Goal: Task Accomplishment & Management: Manage account settings

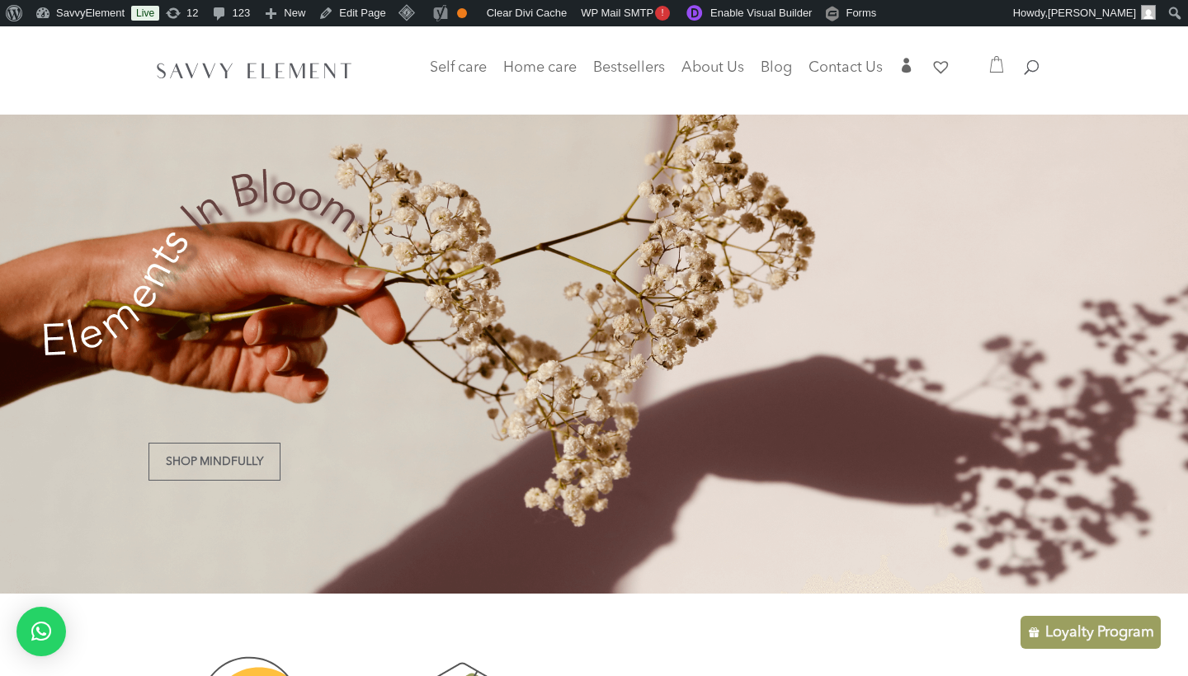
click at [1069, 643] on div "Loyalty Program" at bounding box center [1090, 632] width 140 height 33
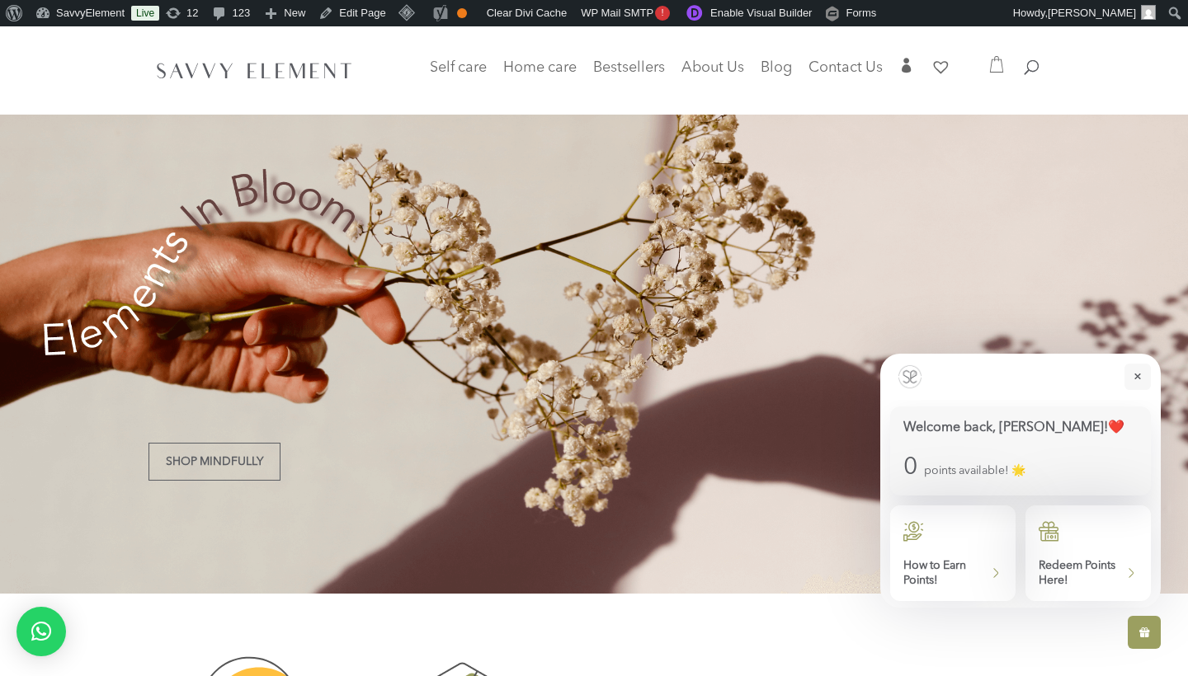
click at [990, 576] on icon at bounding box center [995, 573] width 13 height 16
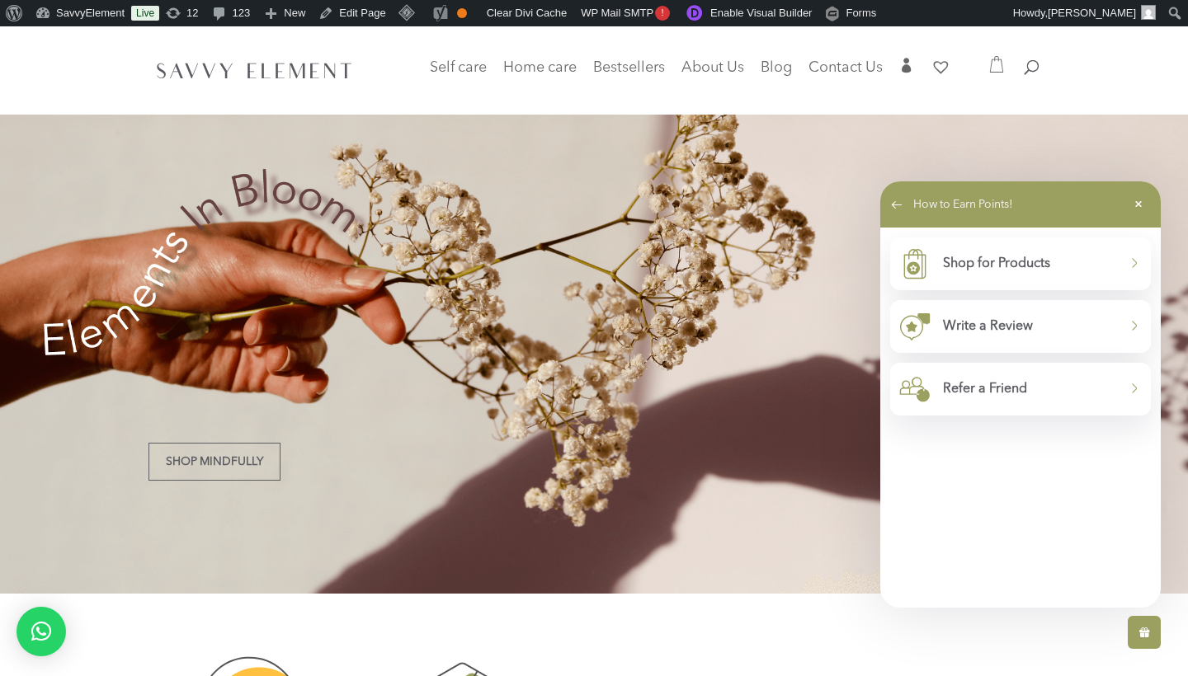
click at [963, 392] on p "Refer a Friend" at bounding box center [1030, 389] width 175 height 16
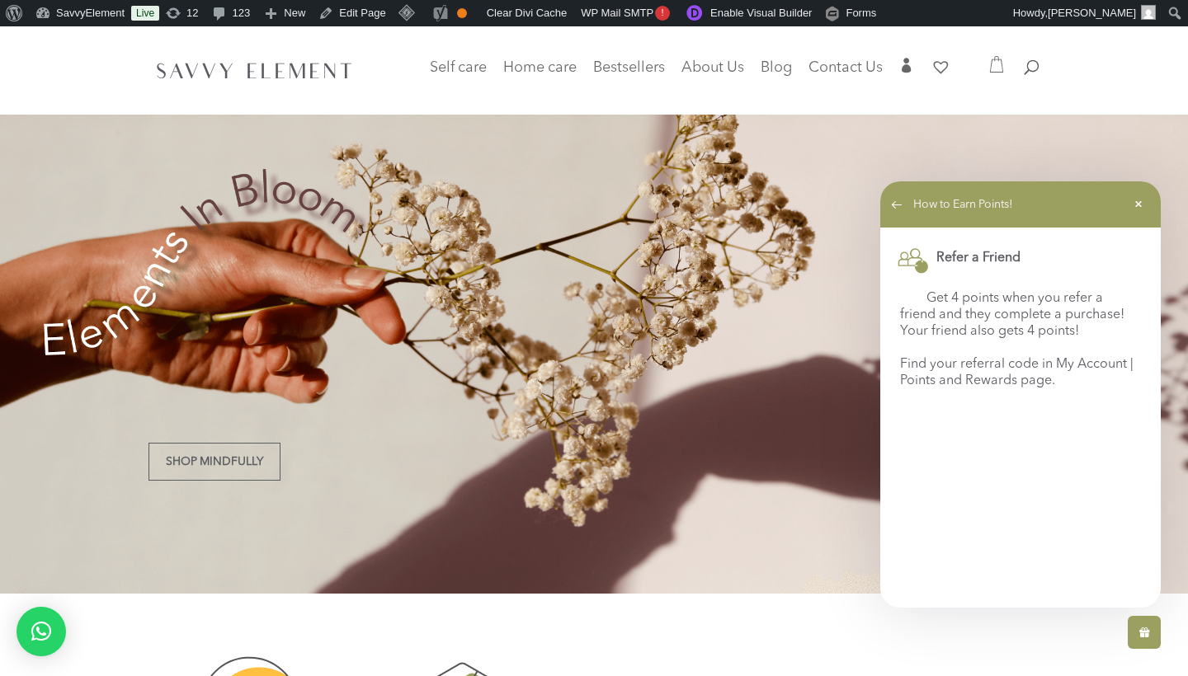
click at [777, 257] on div "Shop Mindfully" at bounding box center [594, 309] width 1188 height 567
click at [1134, 202] on icon at bounding box center [1138, 204] width 20 height 26
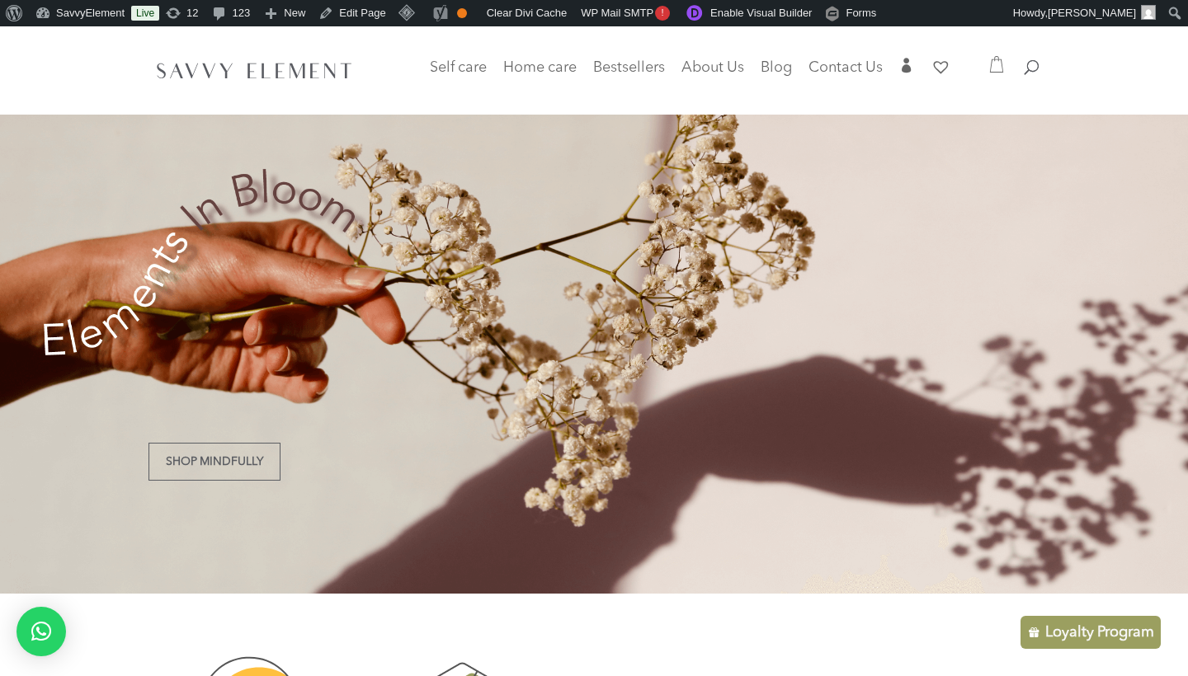
click at [1052, 636] on p "Loyalty Program" at bounding box center [1099, 633] width 109 height 20
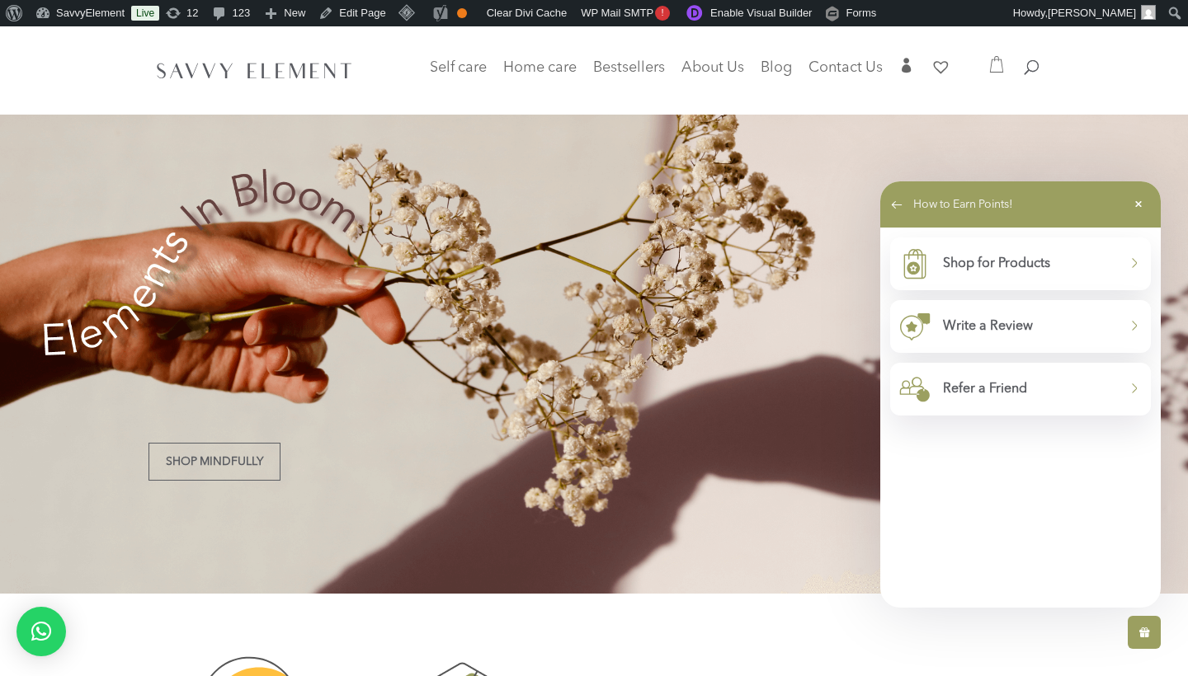
click at [977, 396] on p "Refer a Friend" at bounding box center [1030, 389] width 175 height 16
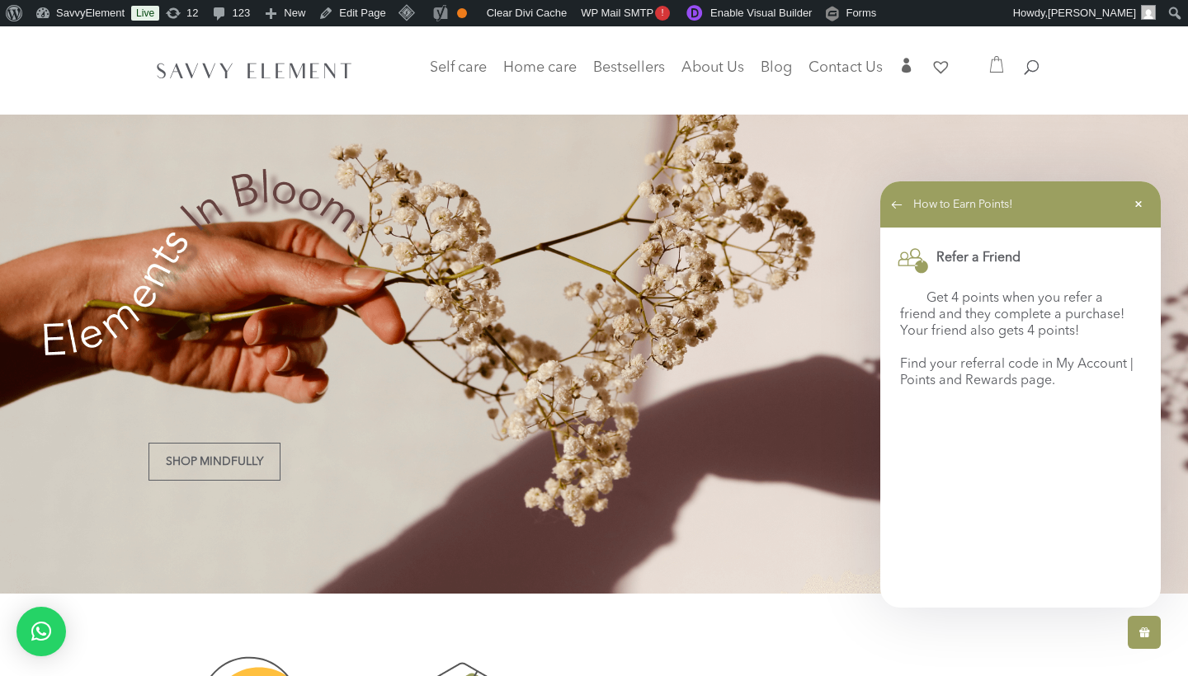
click at [895, 193] on div "How to Earn Points!" at bounding box center [1020, 204] width 280 height 46
click at [895, 200] on icon at bounding box center [896, 204] width 13 height 16
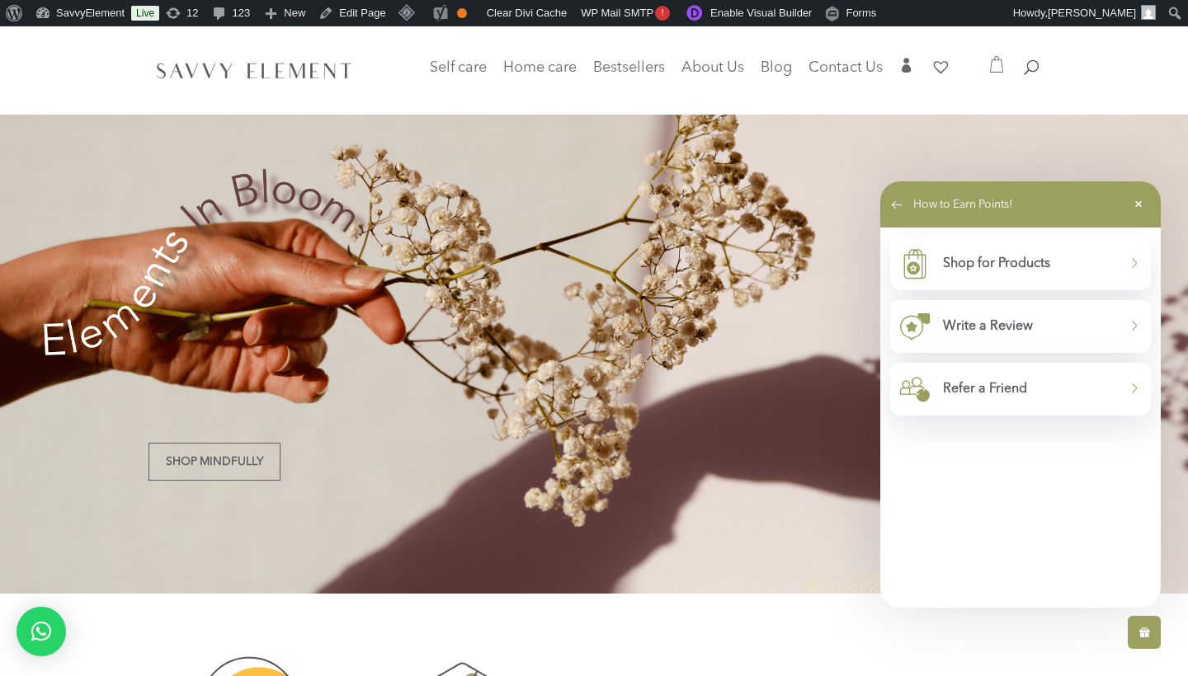
click at [1023, 397] on p "Refer a Friend" at bounding box center [1030, 389] width 175 height 16
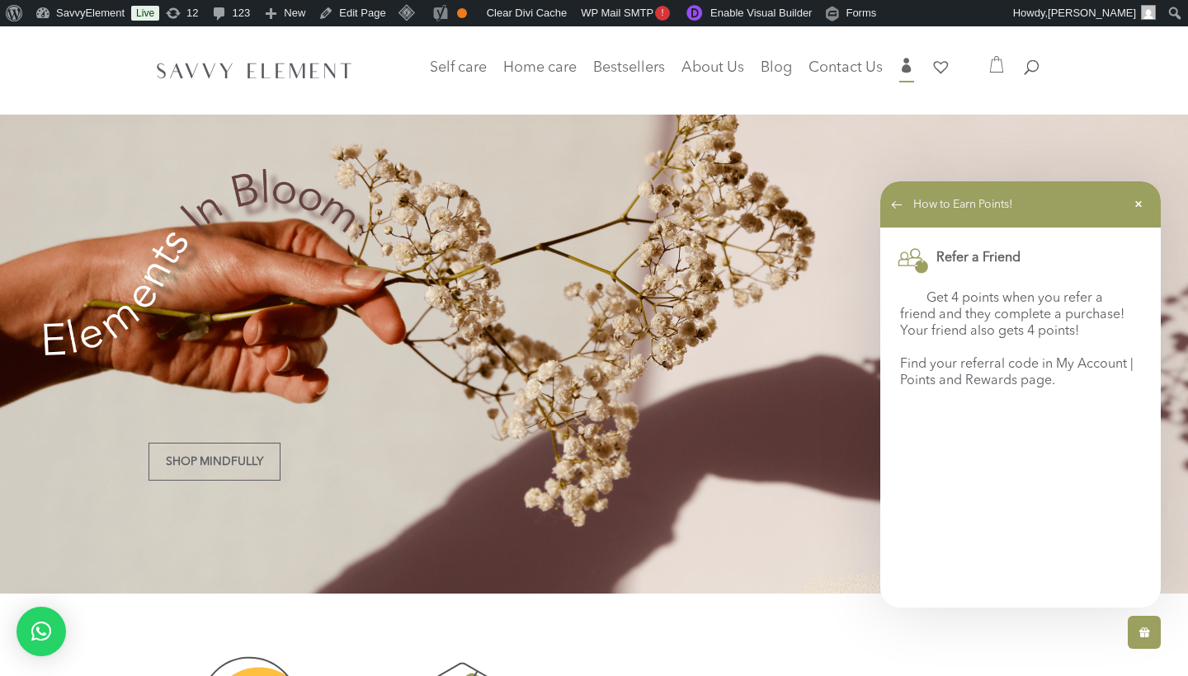
click at [905, 65] on span "" at bounding box center [906, 65] width 15 height 15
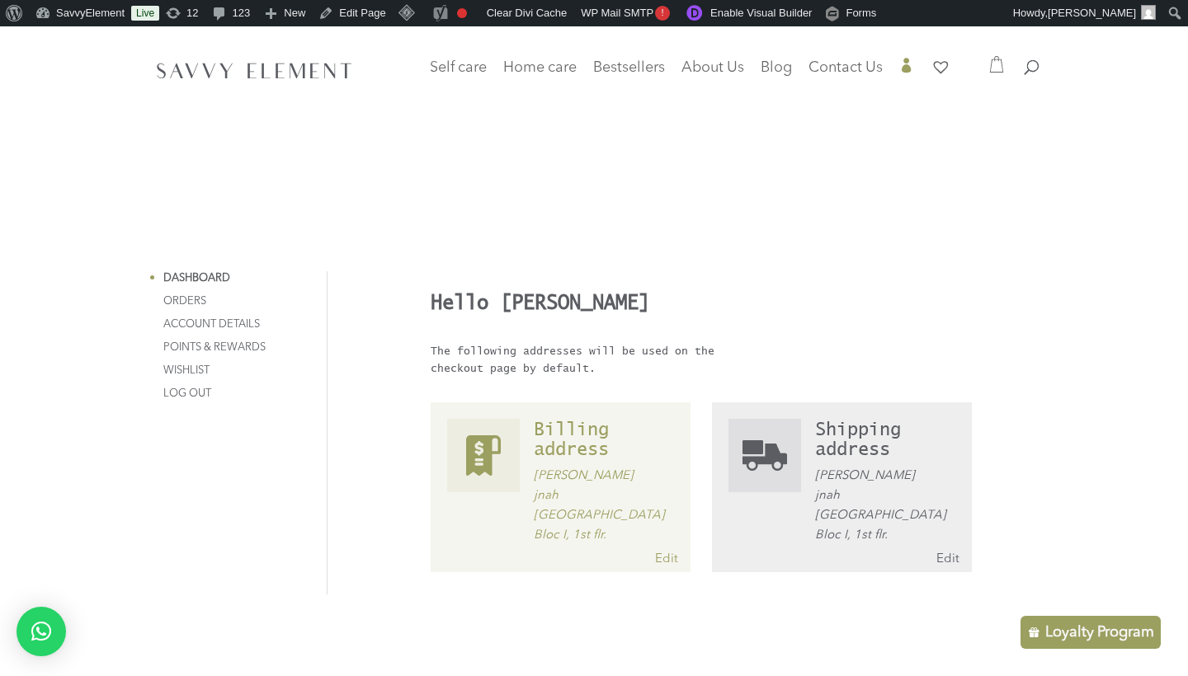
click at [231, 343] on link "Points & Rewards" at bounding box center [214, 347] width 102 height 11
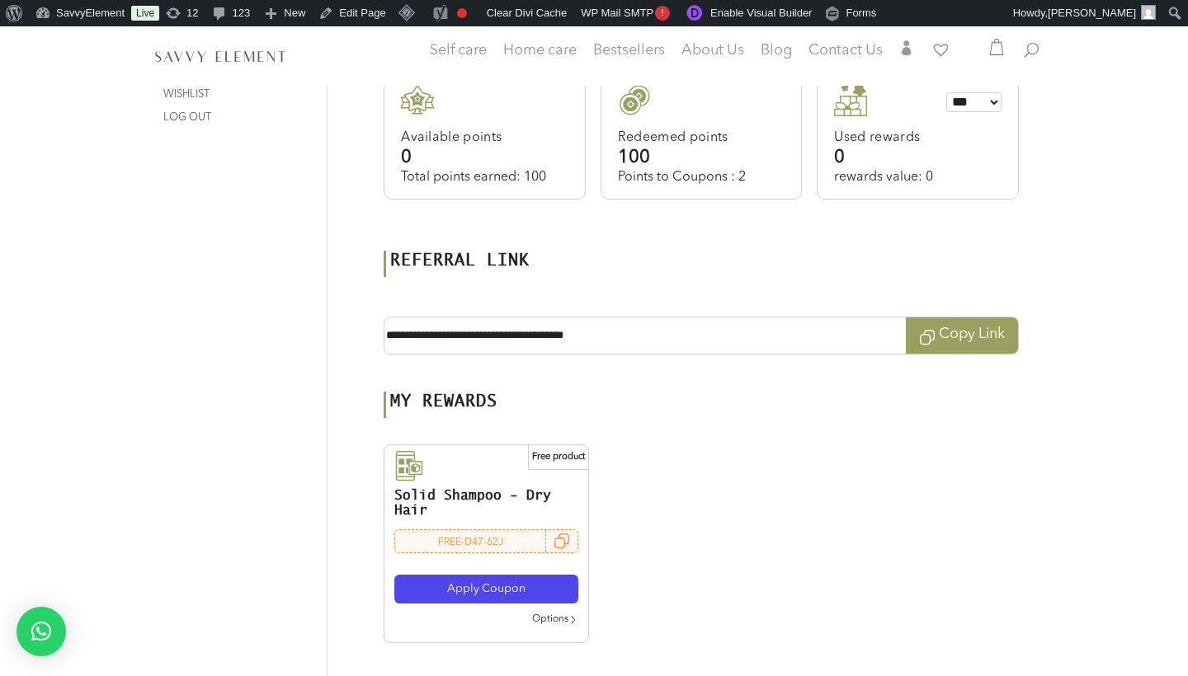
scroll to position [386, 0]
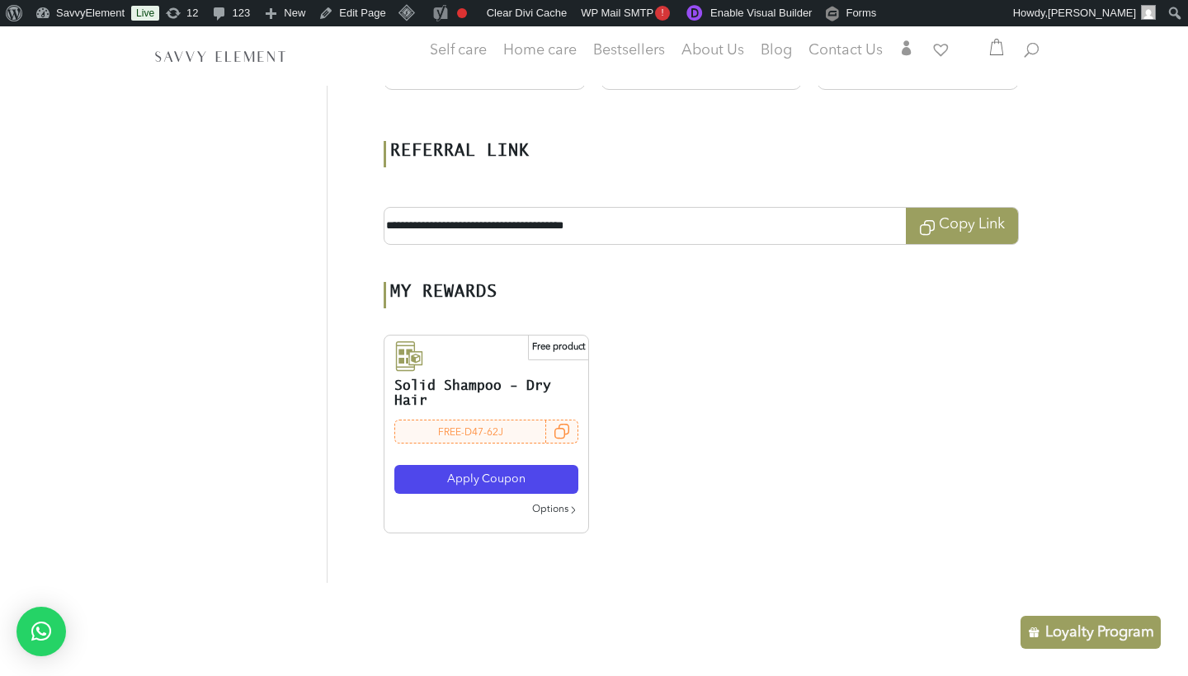
click at [951, 229] on span "Copy Link" at bounding box center [962, 226] width 112 height 36
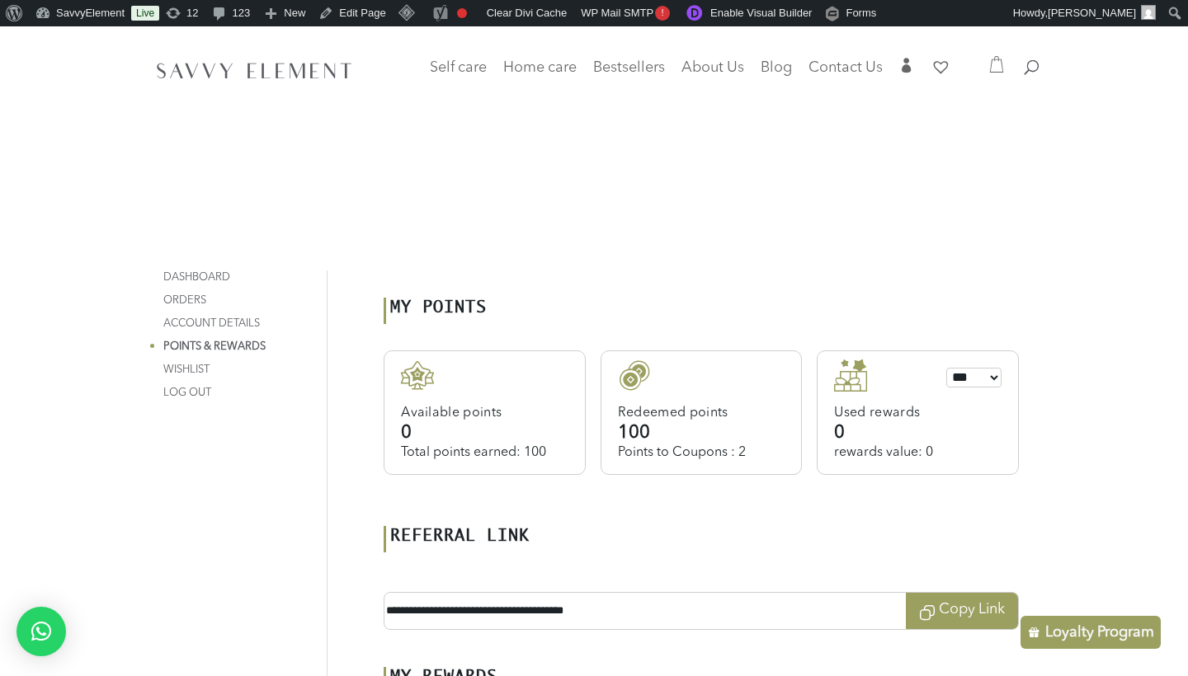
scroll to position [0, 0]
click at [1180, 359] on div "Dashboard Orders Downloads Addresses Account details Points & Rewards Wishlist …" at bounding box center [594, 551] width 1188 height 1051
click at [1057, 635] on p "Loyalty Program" at bounding box center [1099, 633] width 109 height 20
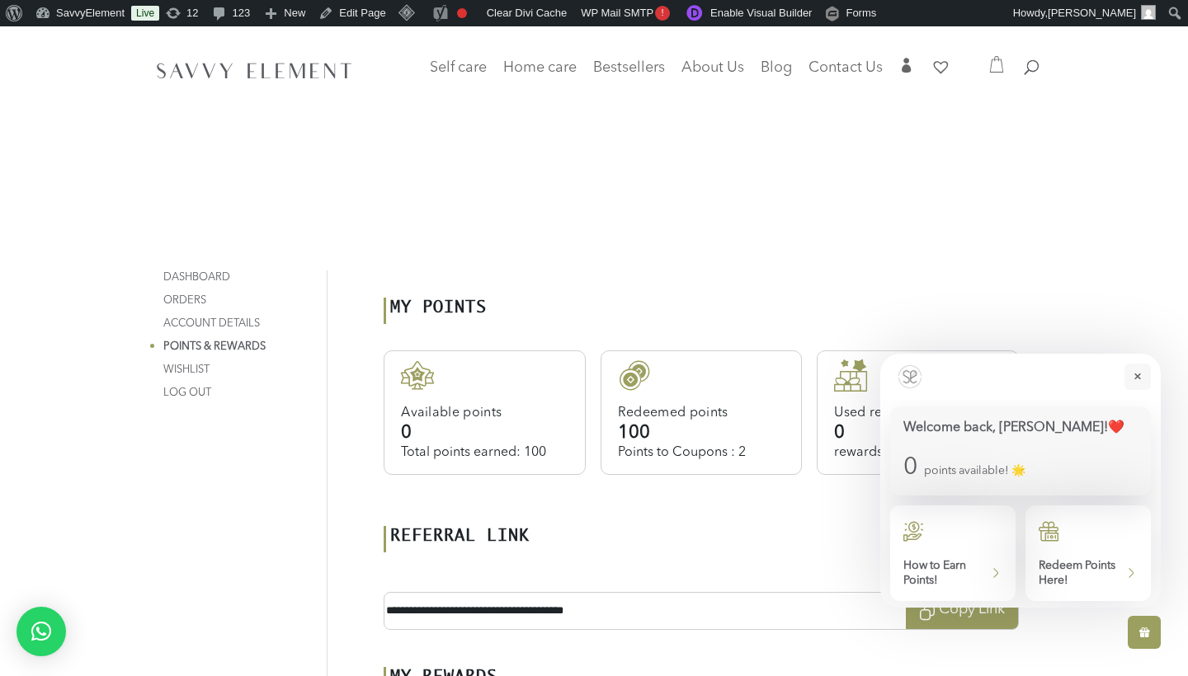
click at [1052, 640] on div "Dashboard Orders Downloads Addresses Account details Points & Rewards Wishlist …" at bounding box center [594, 551] width 1188 height 1051
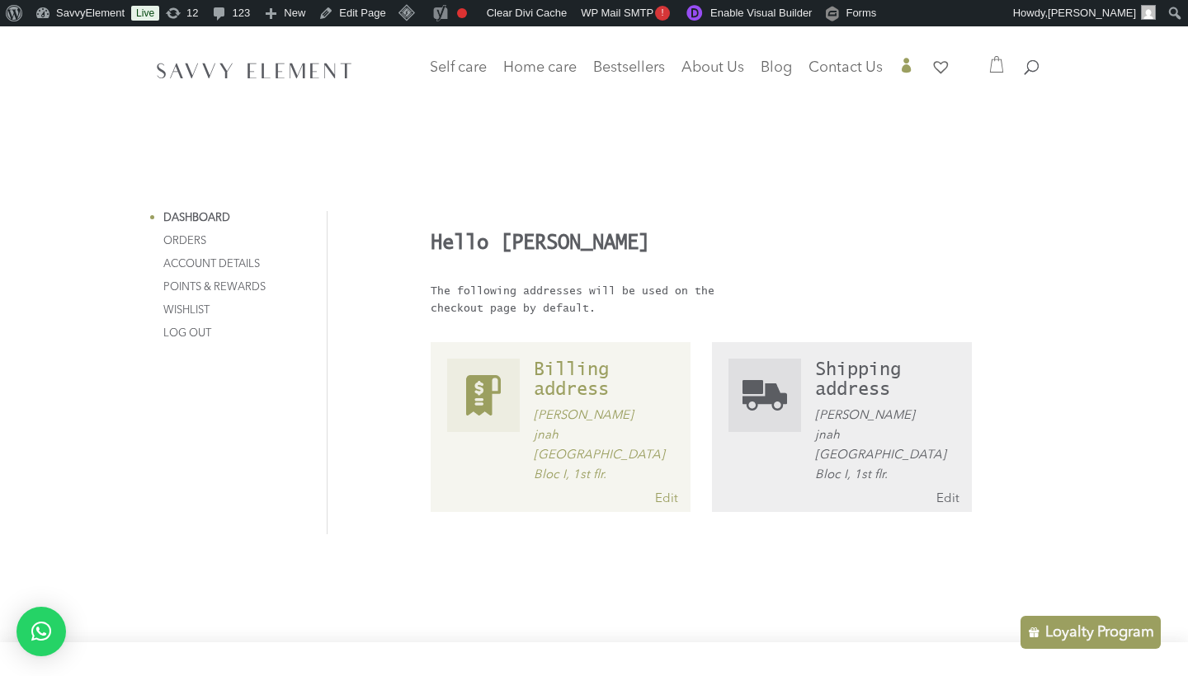
scroll to position [59, 0]
